Goal: Use online tool/utility: Utilize a website feature to perform a specific function

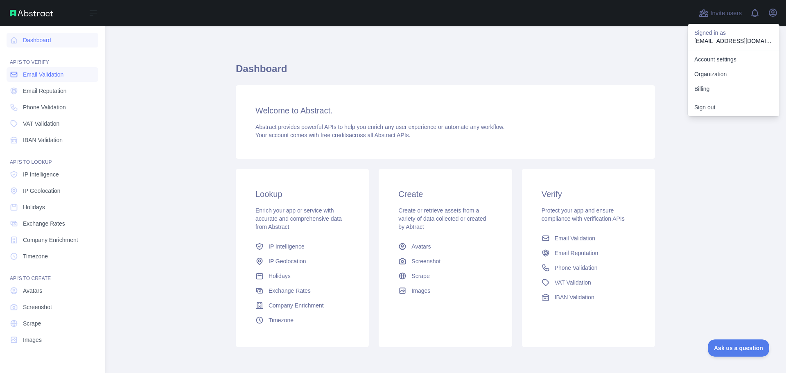
click at [17, 76] on icon at bounding box center [14, 74] width 6 height 5
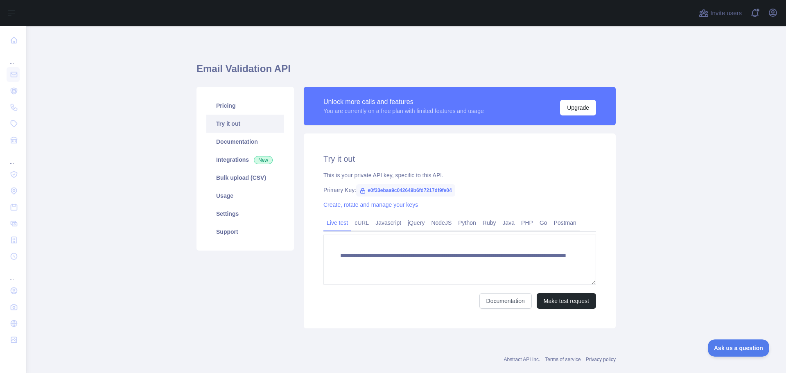
click at [404, 192] on span "e0f33ebaa9c042649b6fd7217df9fe04" at bounding box center [405, 190] width 99 height 12
copy span "e0f33ebaa9c042649b6fd7217df9fe04"
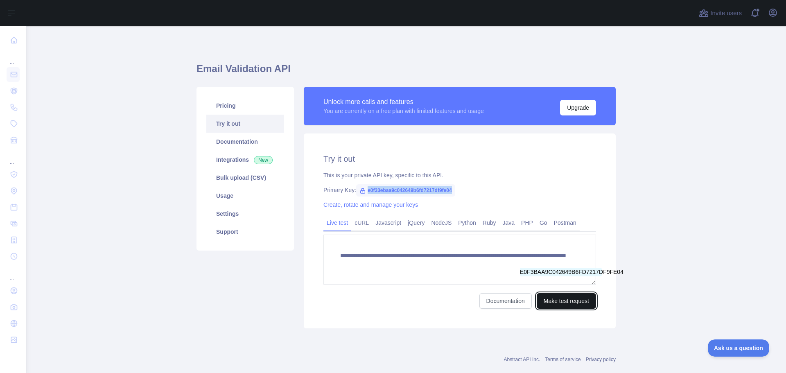
click at [561, 302] on button "Make test request" at bounding box center [565, 301] width 59 height 16
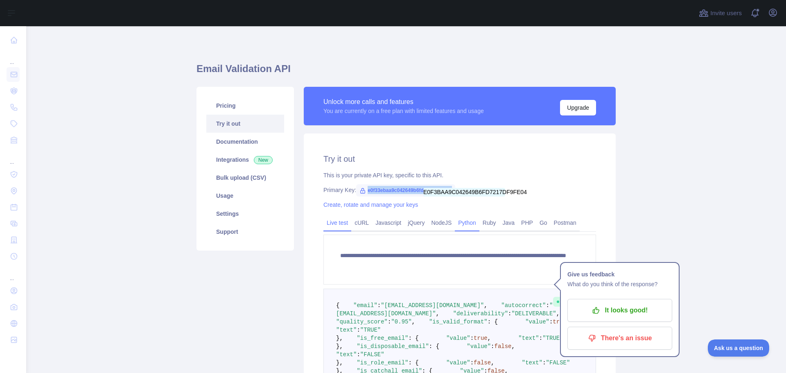
click at [464, 222] on link "Python" at bounding box center [467, 222] width 25 height 13
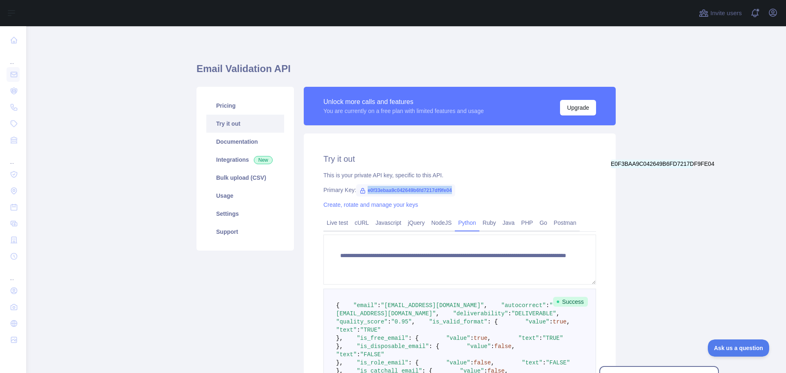
scroll to position [88, 0]
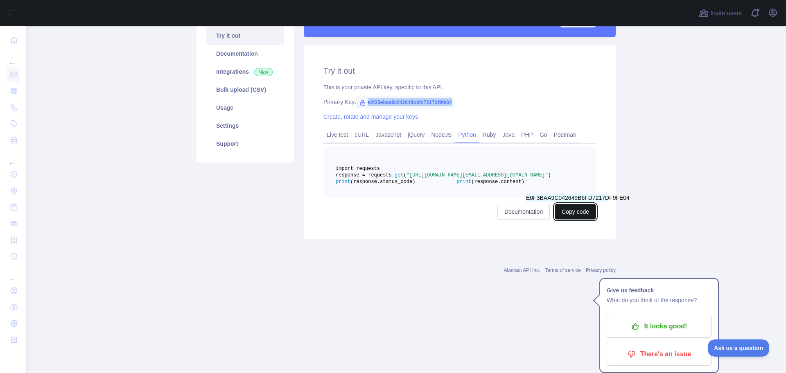
click at [567, 219] on button "Copy code" at bounding box center [574, 212] width 41 height 16
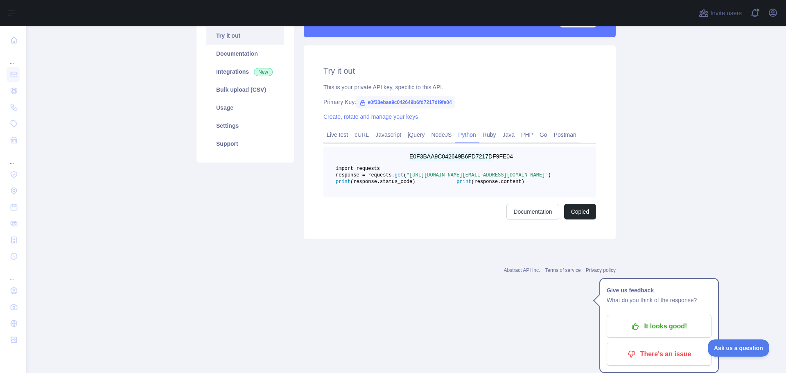
click at [450, 178] on span ""[URL][DOMAIN_NAME][EMAIL_ADDRESS][DOMAIN_NAME]"" at bounding box center [477, 175] width 142 height 6
click at [484, 178] on span ""[URL][DOMAIN_NAME][EMAIL_ADDRESS][DOMAIN_NAME]"" at bounding box center [477, 175] width 142 height 6
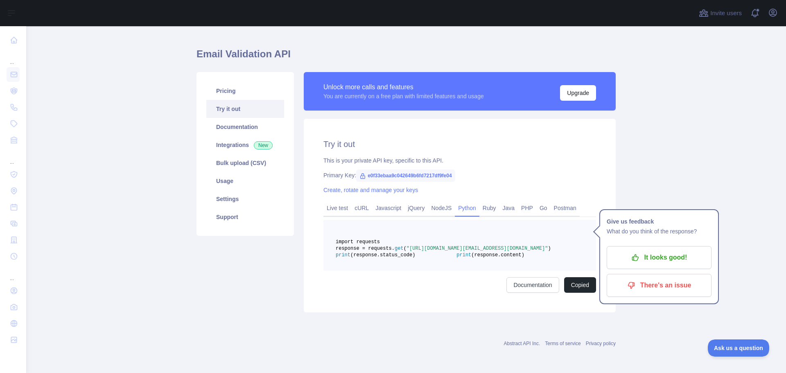
scroll to position [0, 0]
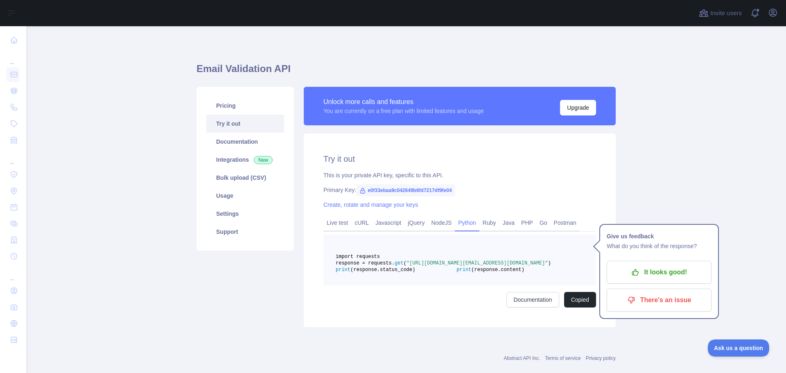
click at [435, 191] on span "e0f33ebaa9c042649b6fd7217df9fe04" at bounding box center [405, 190] width 99 height 12
copy span "e0f33ebaa9c042649b6fd7217df9fe04"
click at [518, 198] on div "Try it out This is your private API key, specific to this API. Primary Key: e0f…" at bounding box center [460, 230] width 312 height 194
click at [697, 171] on main "Email Validation API Pricing Try it out Documentation Integrations New Bulk upl…" at bounding box center [405, 199] width 759 height 347
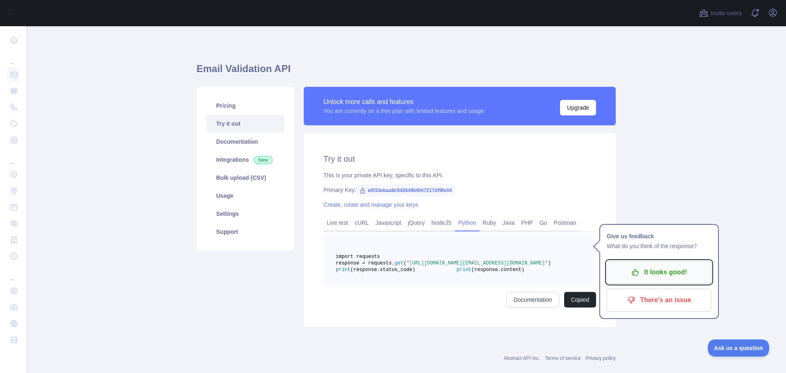
click at [672, 270] on p "It looks good!" at bounding box center [659, 272] width 92 height 14
